Goal: Transaction & Acquisition: Purchase product/service

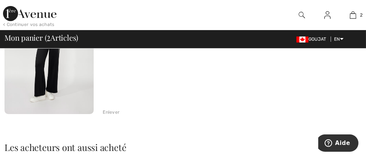
scroll to position [308, 0]
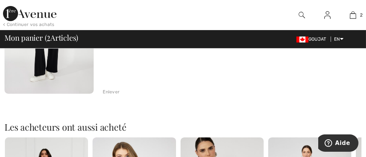
click at [113, 91] on div "Enlever" at bounding box center [111, 91] width 17 height 7
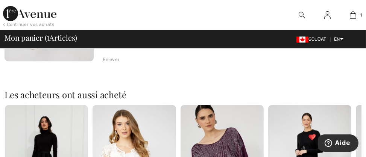
scroll to position [161, 0]
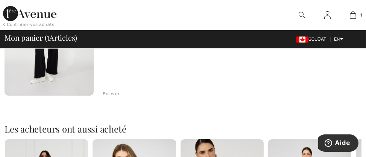
click at [114, 91] on div "Enlever" at bounding box center [111, 93] width 17 height 7
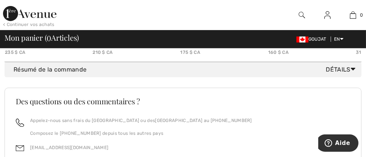
scroll to position [520, 0]
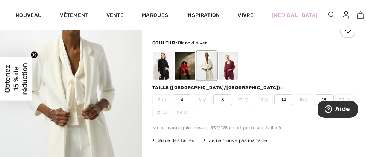
scroll to position [82, 0]
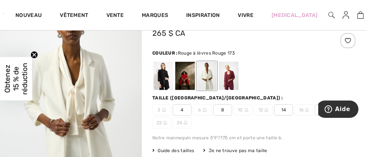
click at [231, 82] on div at bounding box center [229, 76] width 20 height 28
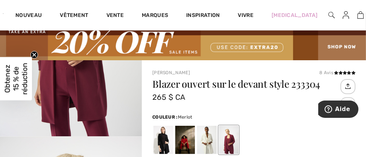
scroll to position [14, 0]
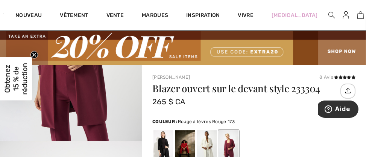
click at [185, 143] on div at bounding box center [185, 144] width 20 height 28
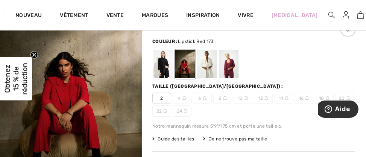
scroll to position [82, 0]
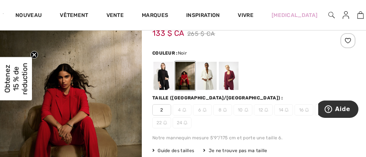
click at [160, 79] on div at bounding box center [164, 76] width 20 height 28
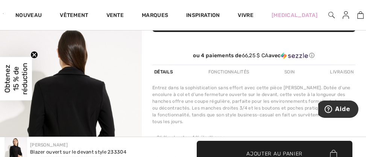
scroll to position [287, 0]
